Goal: Feedback & Contribution: Submit feedback/report problem

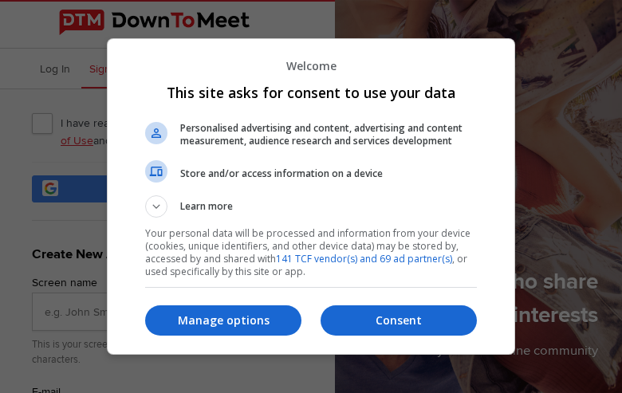
type input "TfBrrOsDnOmMyscT"
type input "[EMAIL_ADDRESS][DOMAIN_NAME]"
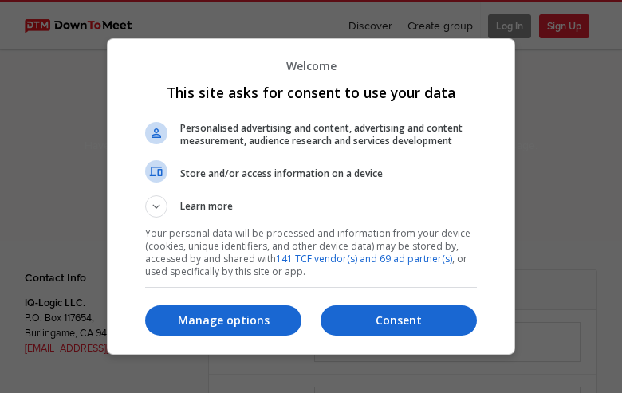
select select "general"
type input "jYKXhHWVx"
type input "marshcamry@gmail.com"
